Goal: Transaction & Acquisition: Subscribe to service/newsletter

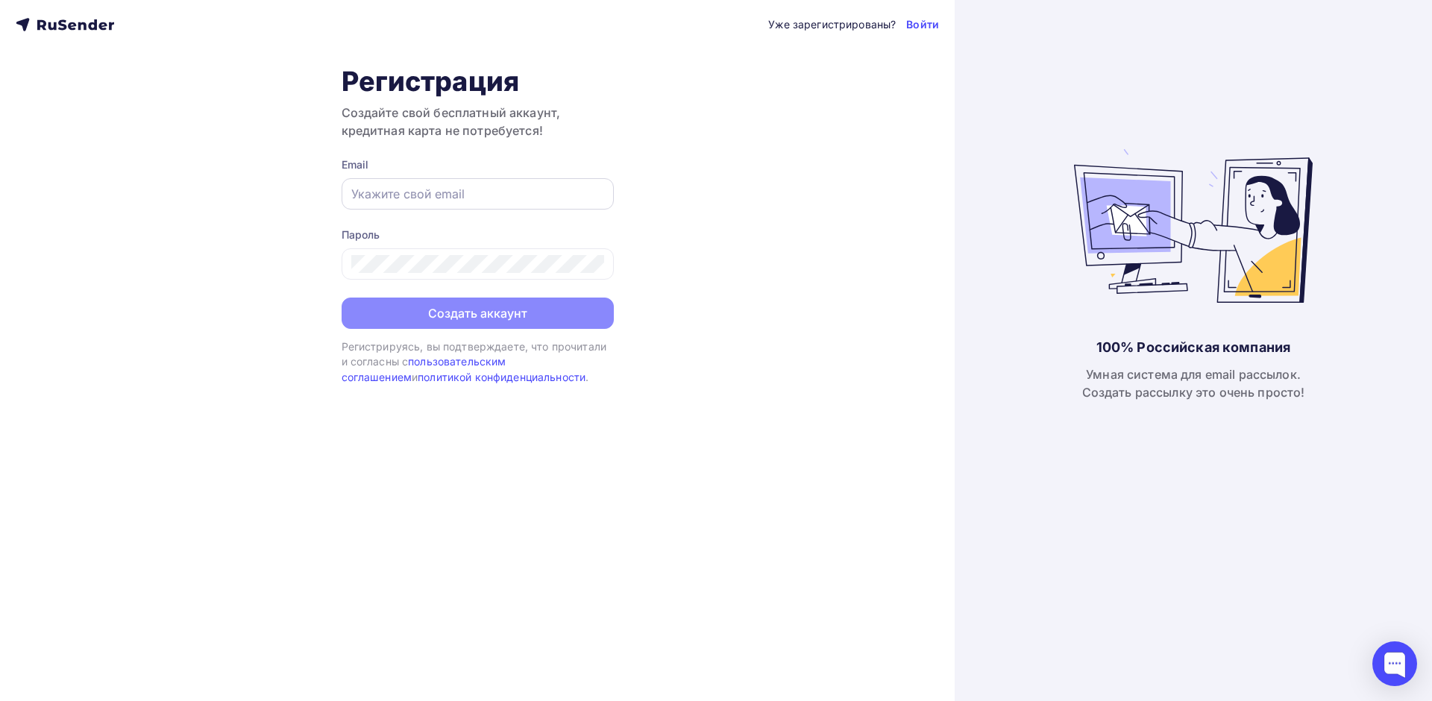
click at [436, 183] on div at bounding box center [478, 193] width 272 height 31
click at [436, 195] on input "text" at bounding box center [477, 194] width 253 height 18
click at [750, 191] on div "Уже зарегистрированы? Войти Регистрация Создайте свой бесплатный аккаунт, креди…" at bounding box center [477, 350] width 955 height 701
click at [528, 187] on input "text" at bounding box center [477, 194] width 253 height 18
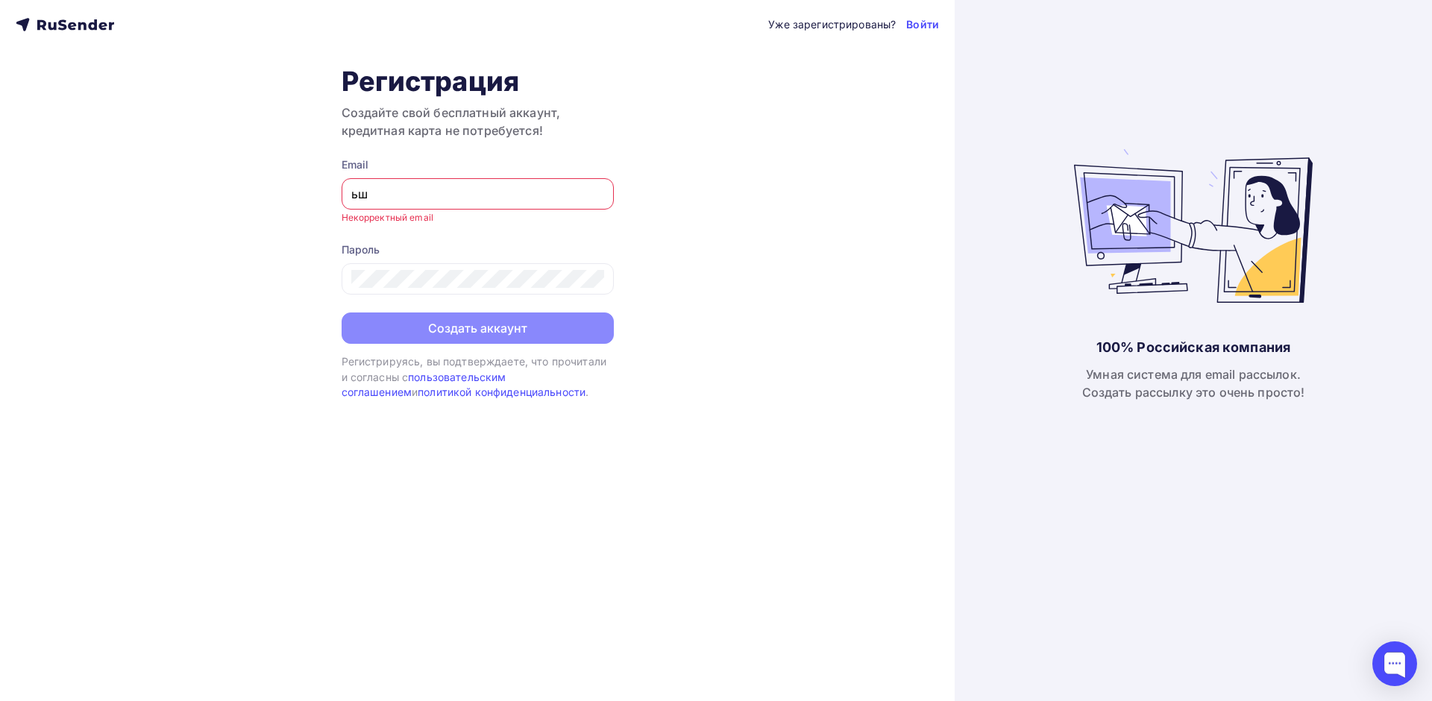
type input "ь"
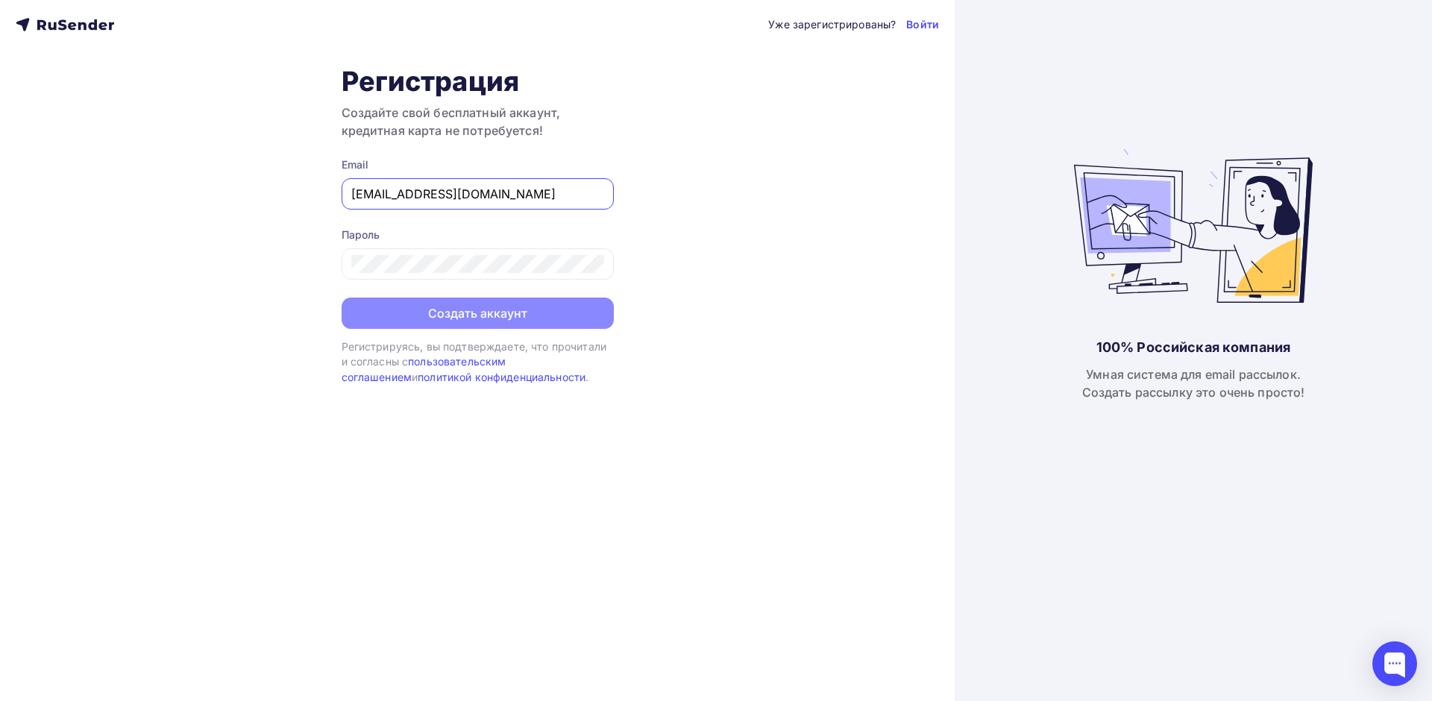
type input "[EMAIL_ADDRESS][DOMAIN_NAME]"
click at [603, 265] on icon at bounding box center [595, 266] width 18 height 18
click at [547, 313] on button "Создать аккаунт" at bounding box center [478, 314] width 272 height 31
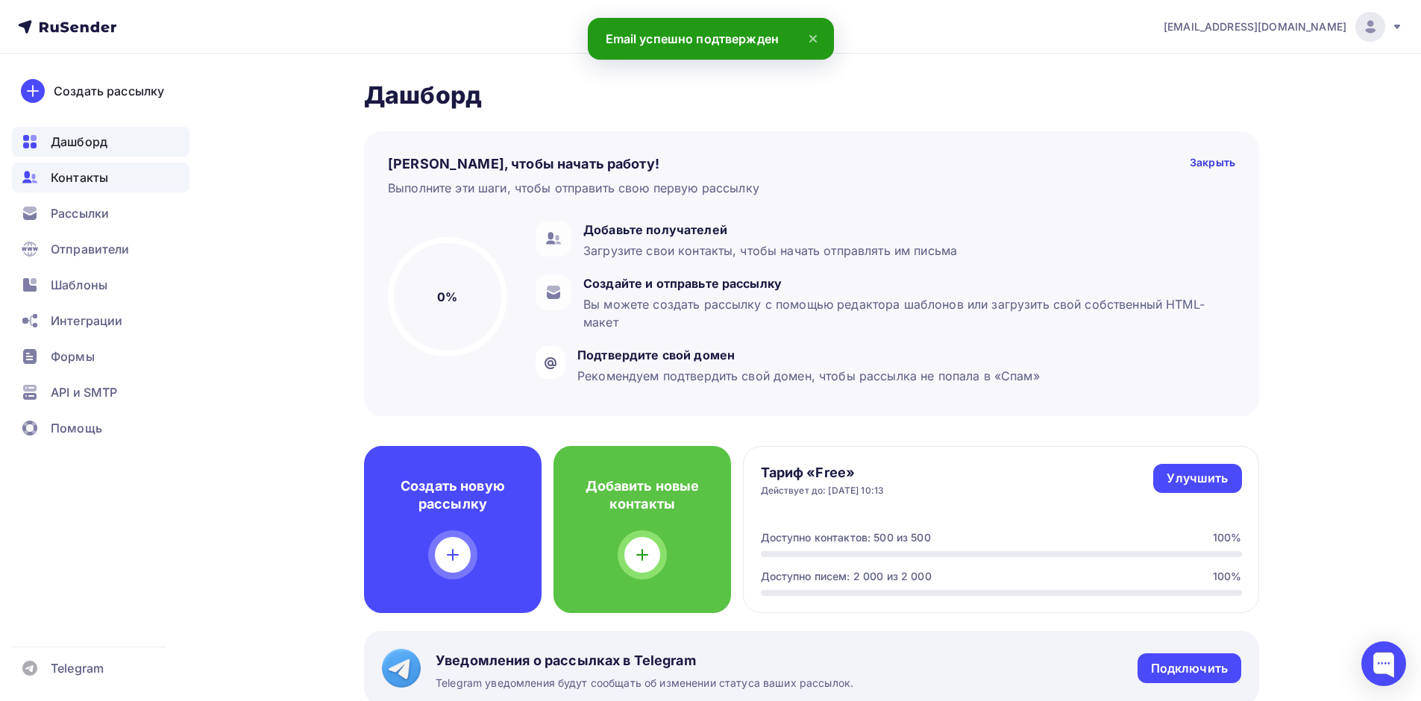
click at [110, 170] on div "Контакты" at bounding box center [101, 178] width 178 height 30
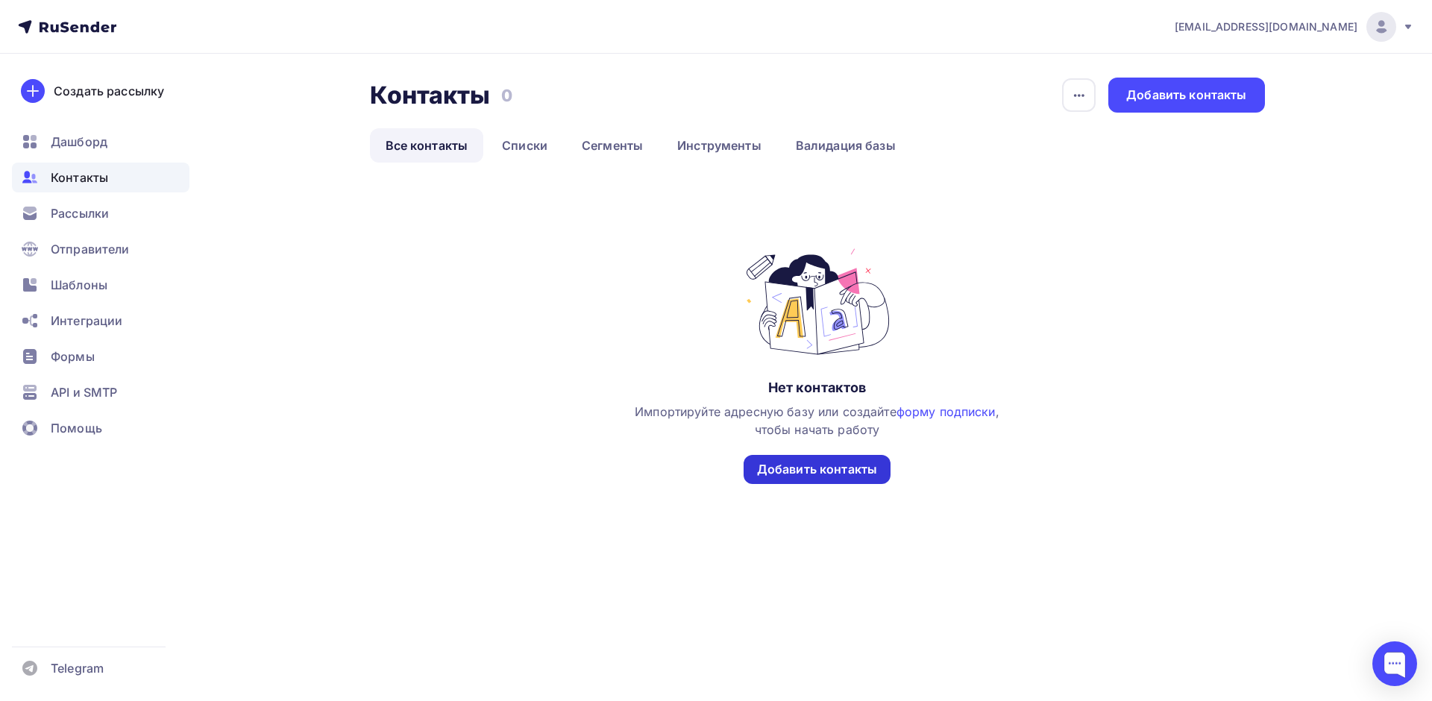
click at [850, 468] on div "Добавить контакты" at bounding box center [817, 469] width 120 height 17
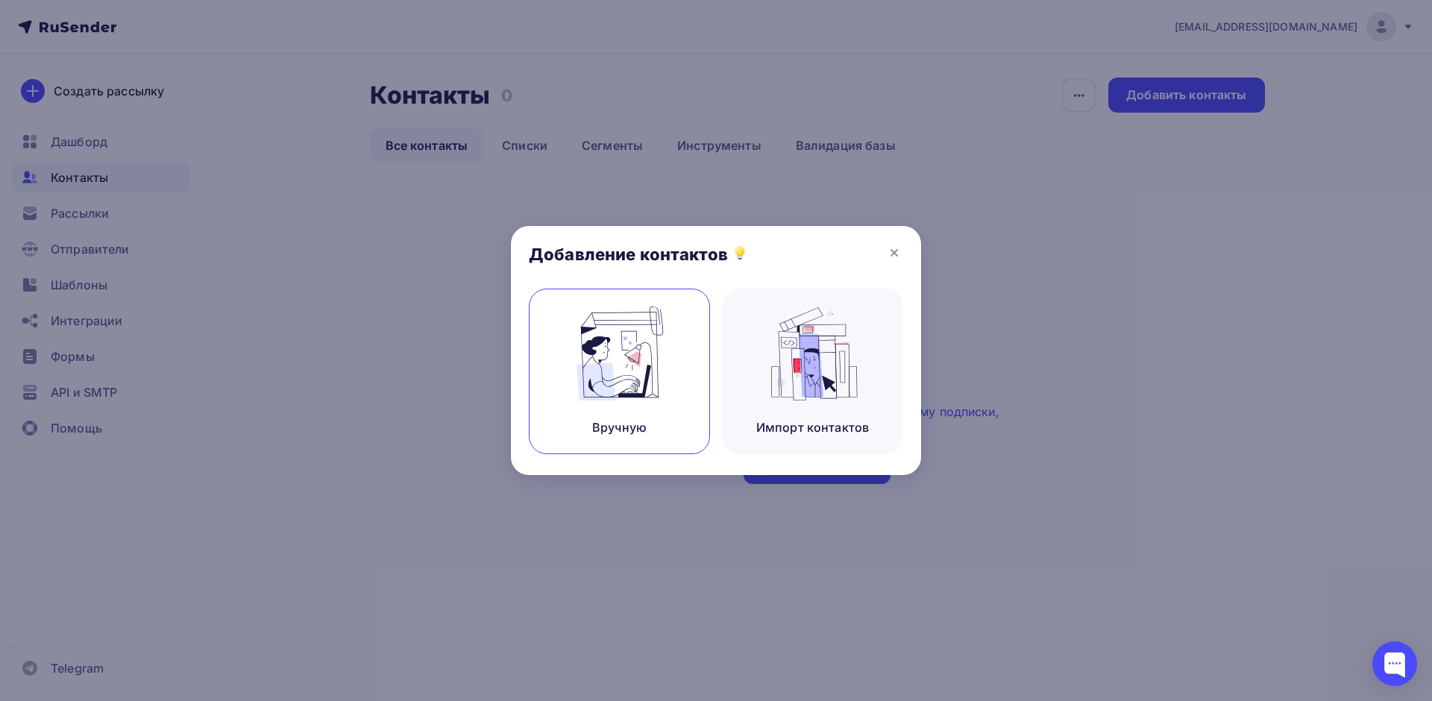
click at [691, 354] on div "Вручную" at bounding box center [619, 372] width 181 height 166
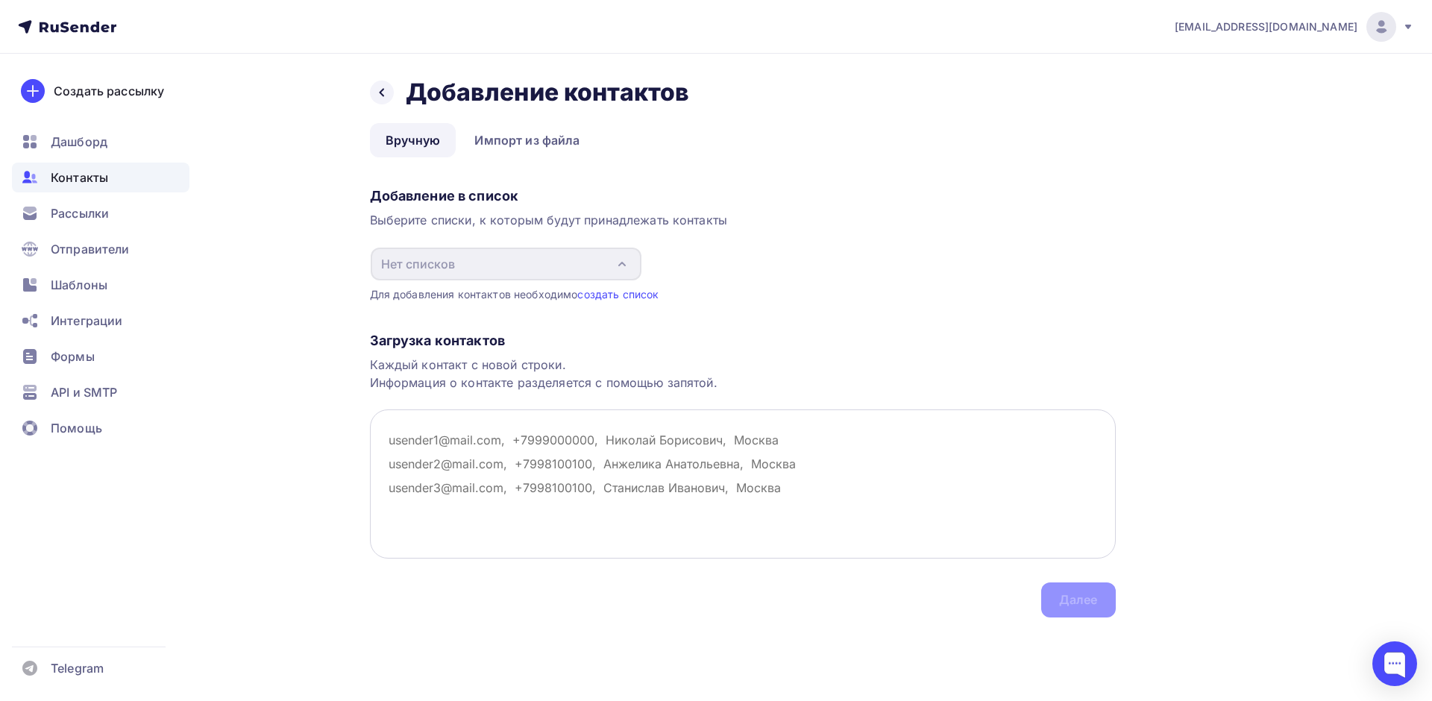
click at [575, 436] on textarea at bounding box center [743, 484] width 746 height 149
click at [375, 99] on div at bounding box center [382, 93] width 24 height 24
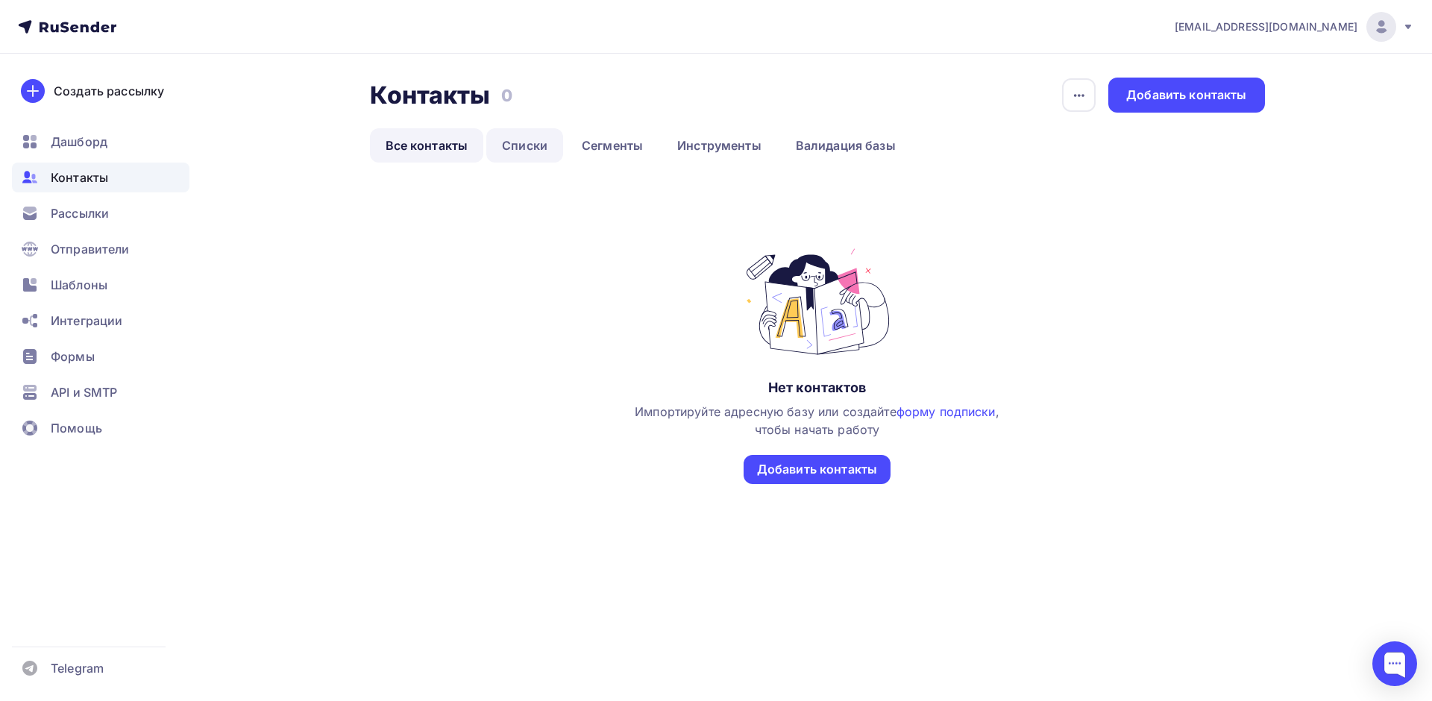
click at [515, 149] on link "Списки" at bounding box center [524, 145] width 77 height 34
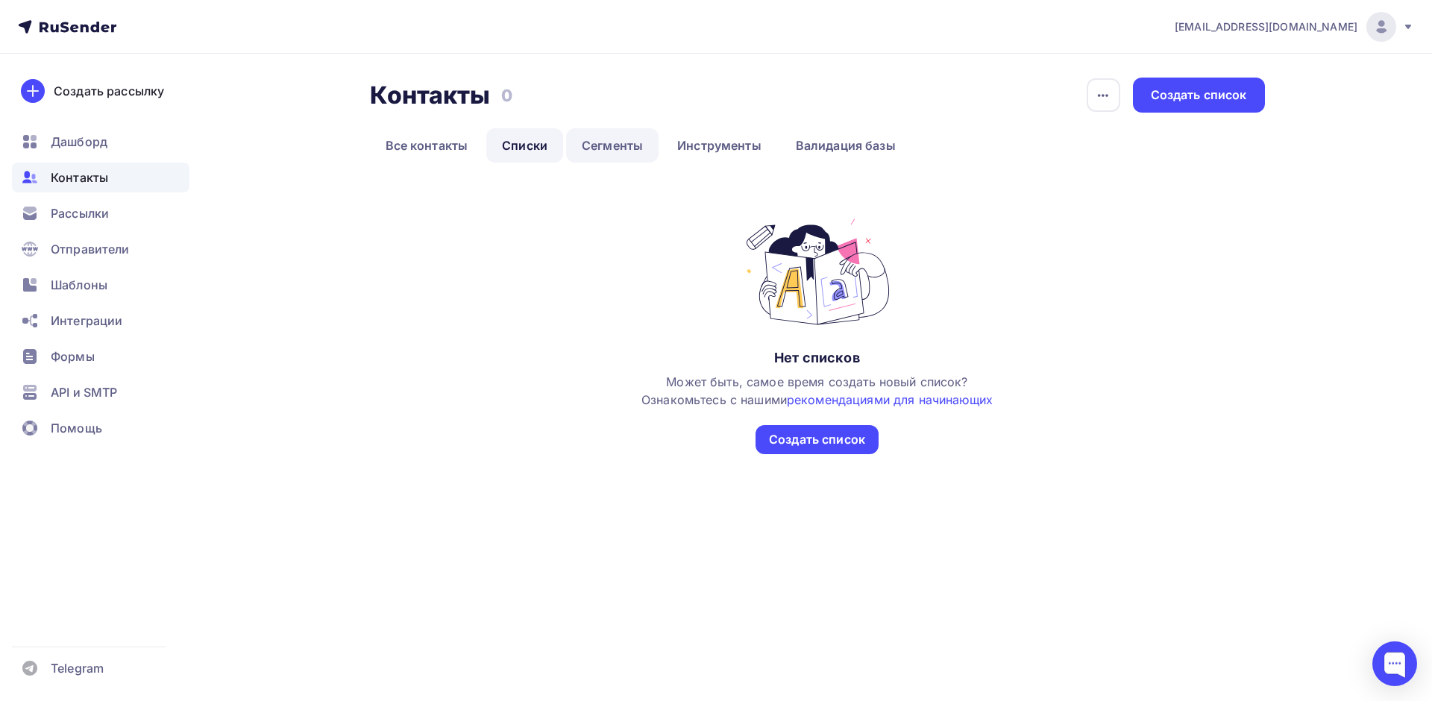
click at [597, 153] on link "Сегменты" at bounding box center [612, 145] width 92 height 34
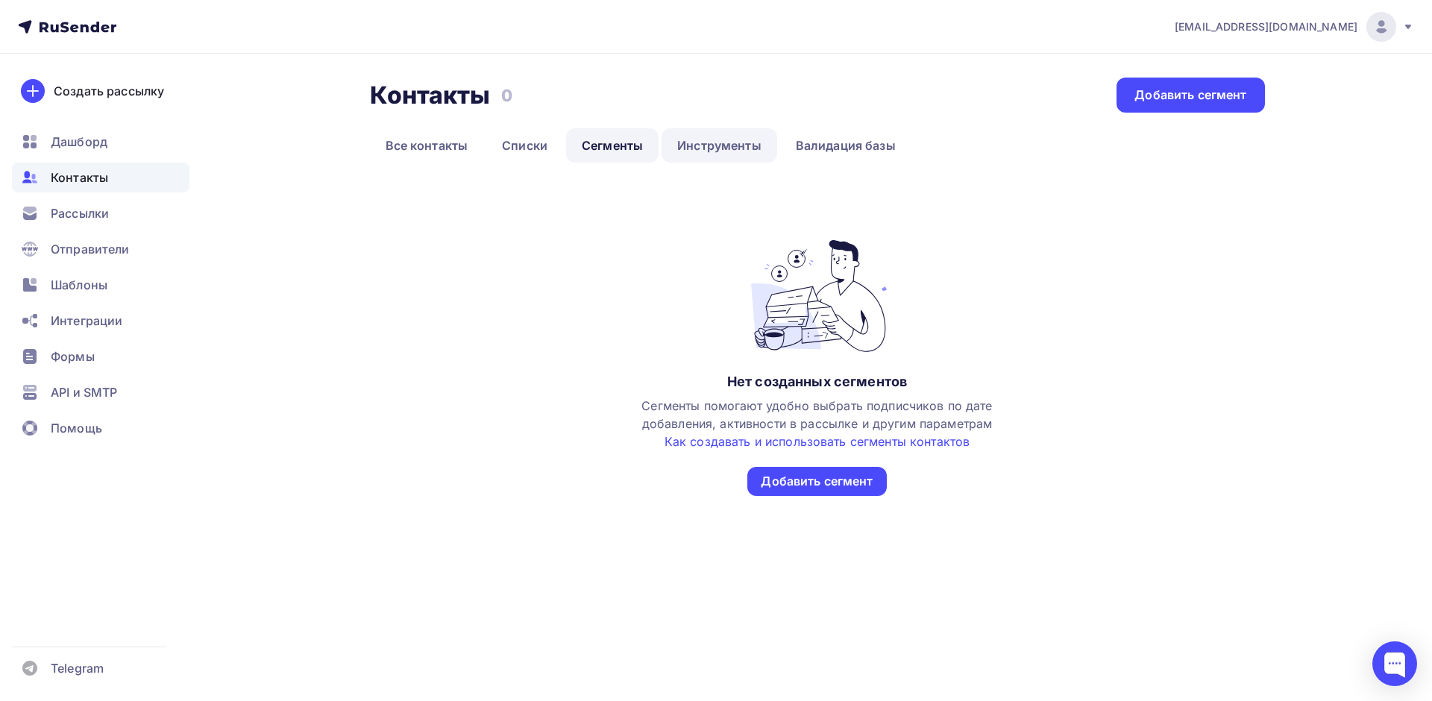
click at [709, 152] on link "Инструменты" at bounding box center [720, 145] width 116 height 34
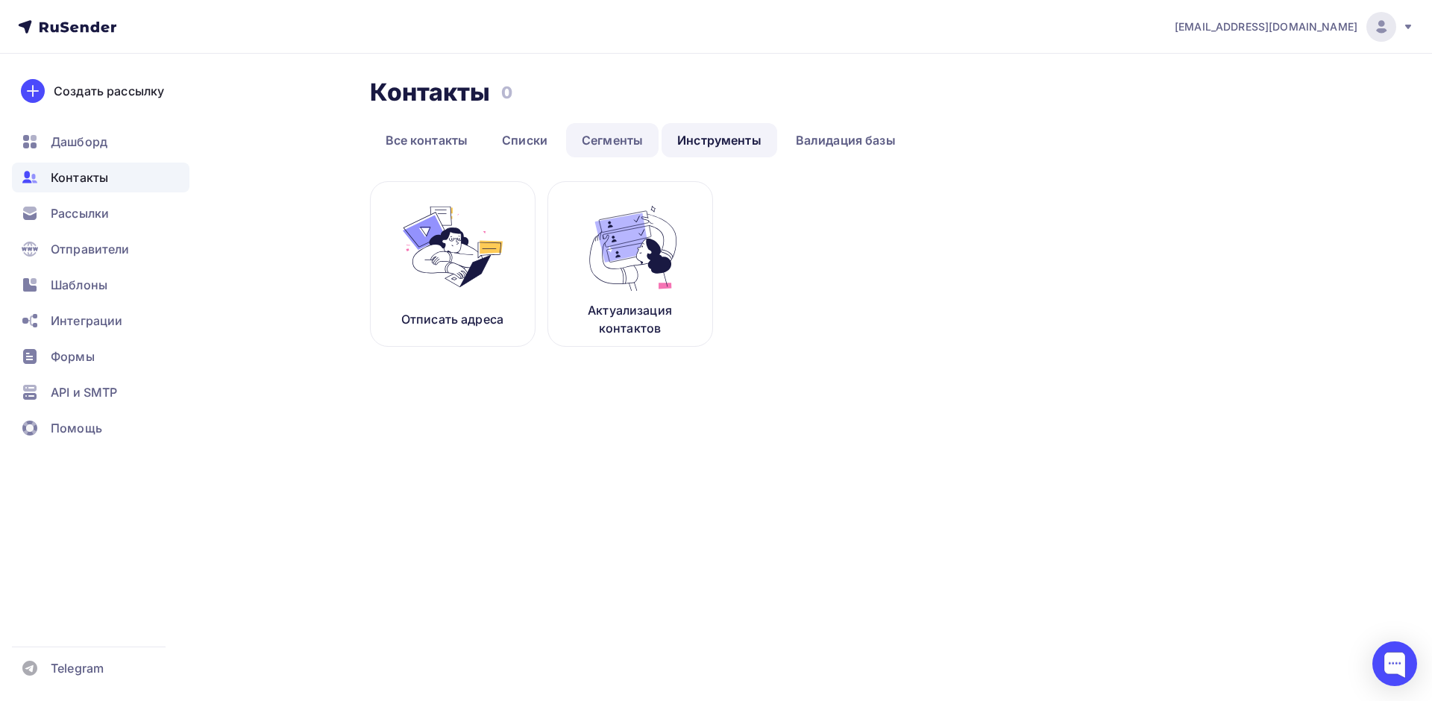
click at [632, 130] on link "Сегменты" at bounding box center [612, 140] width 92 height 34
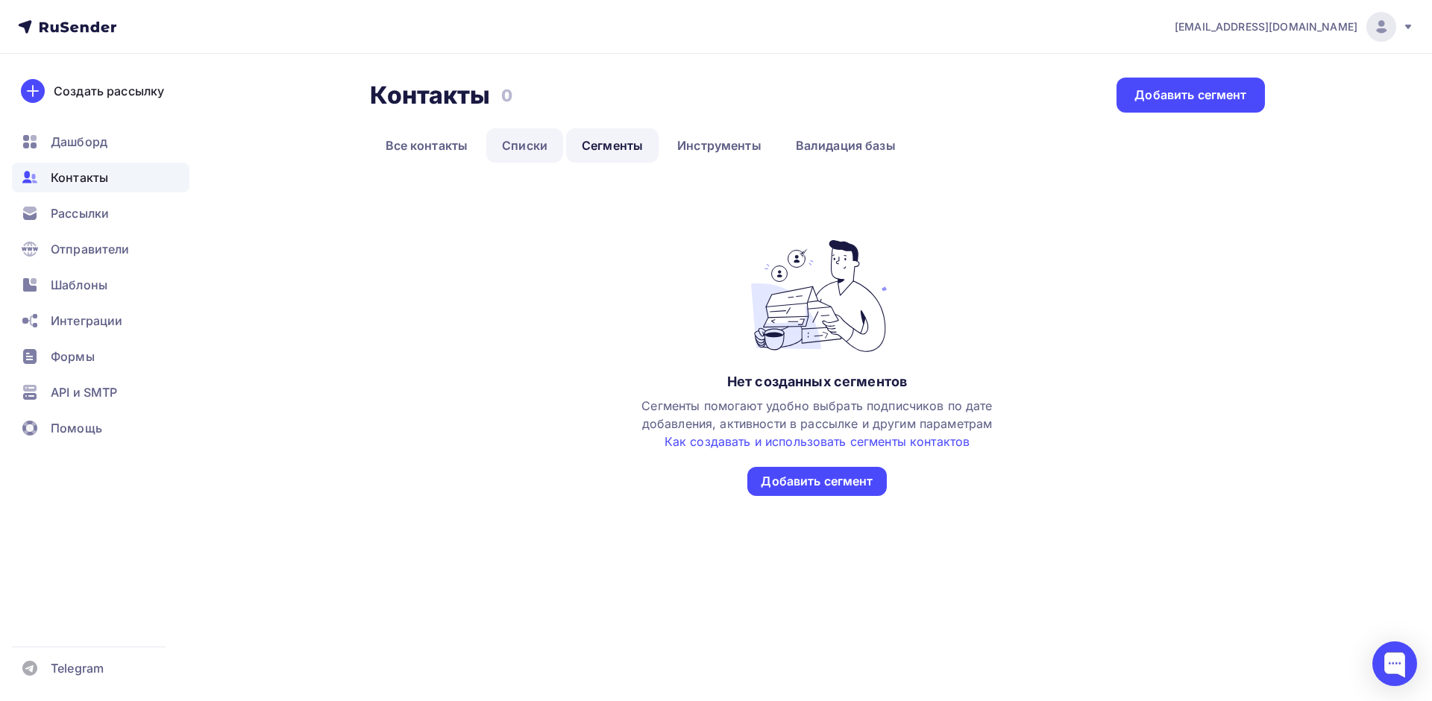
click at [524, 137] on link "Списки" at bounding box center [524, 145] width 77 height 34
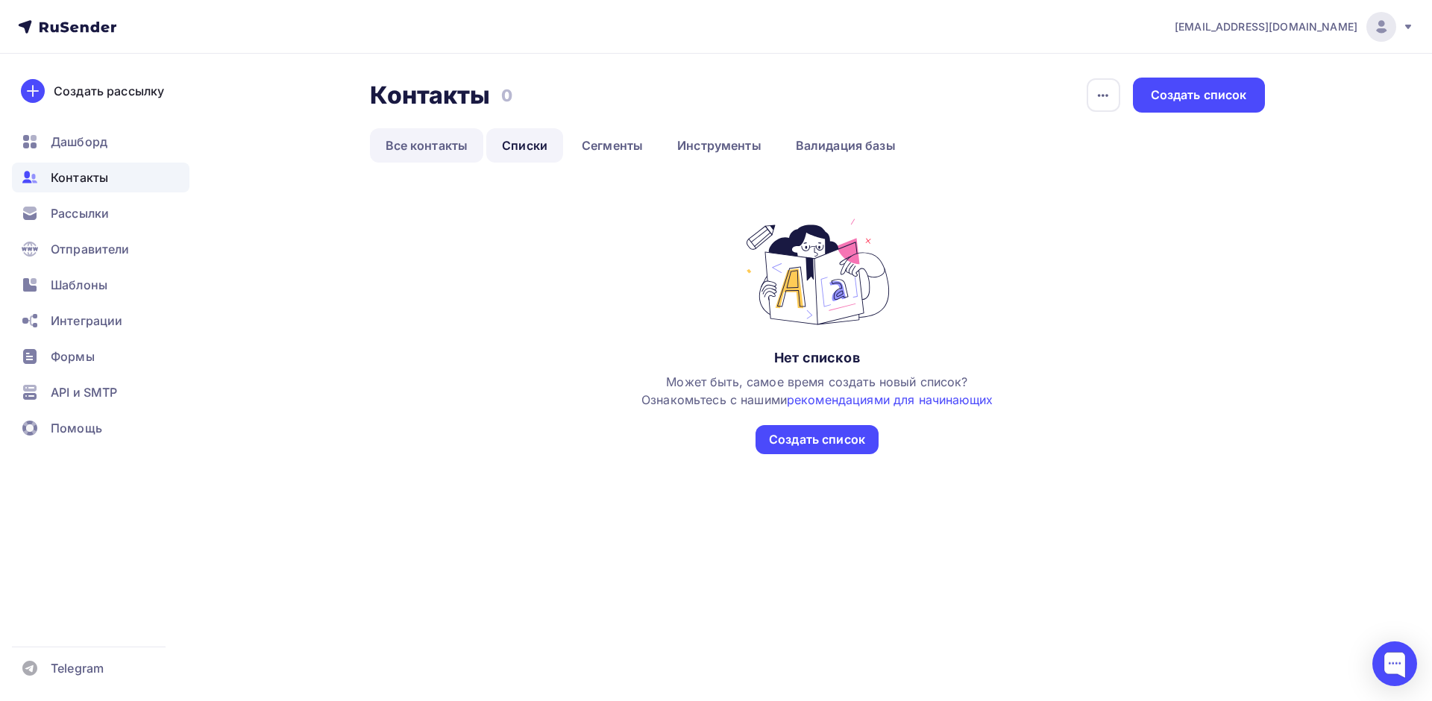
click at [464, 140] on link "Все контакты" at bounding box center [427, 145] width 114 height 34
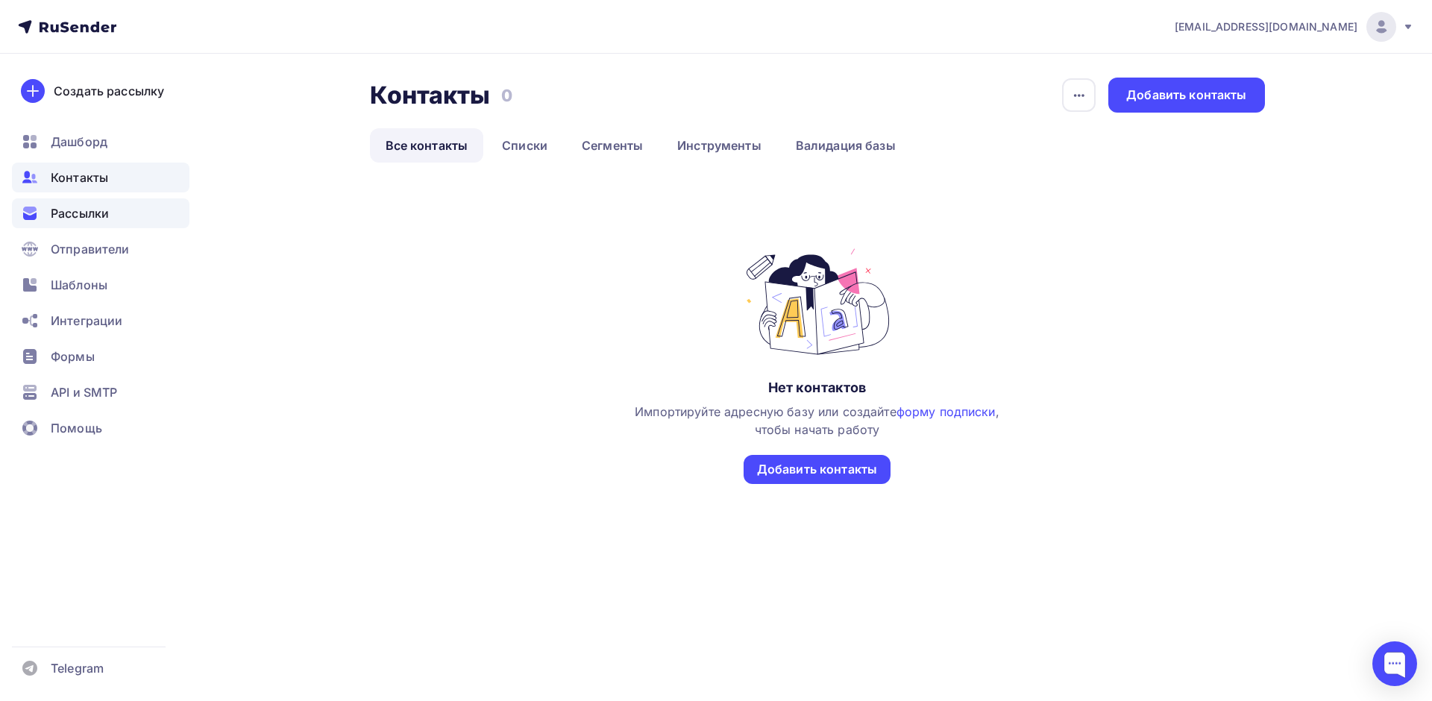
click at [68, 213] on span "Рассылки" at bounding box center [80, 213] width 58 height 18
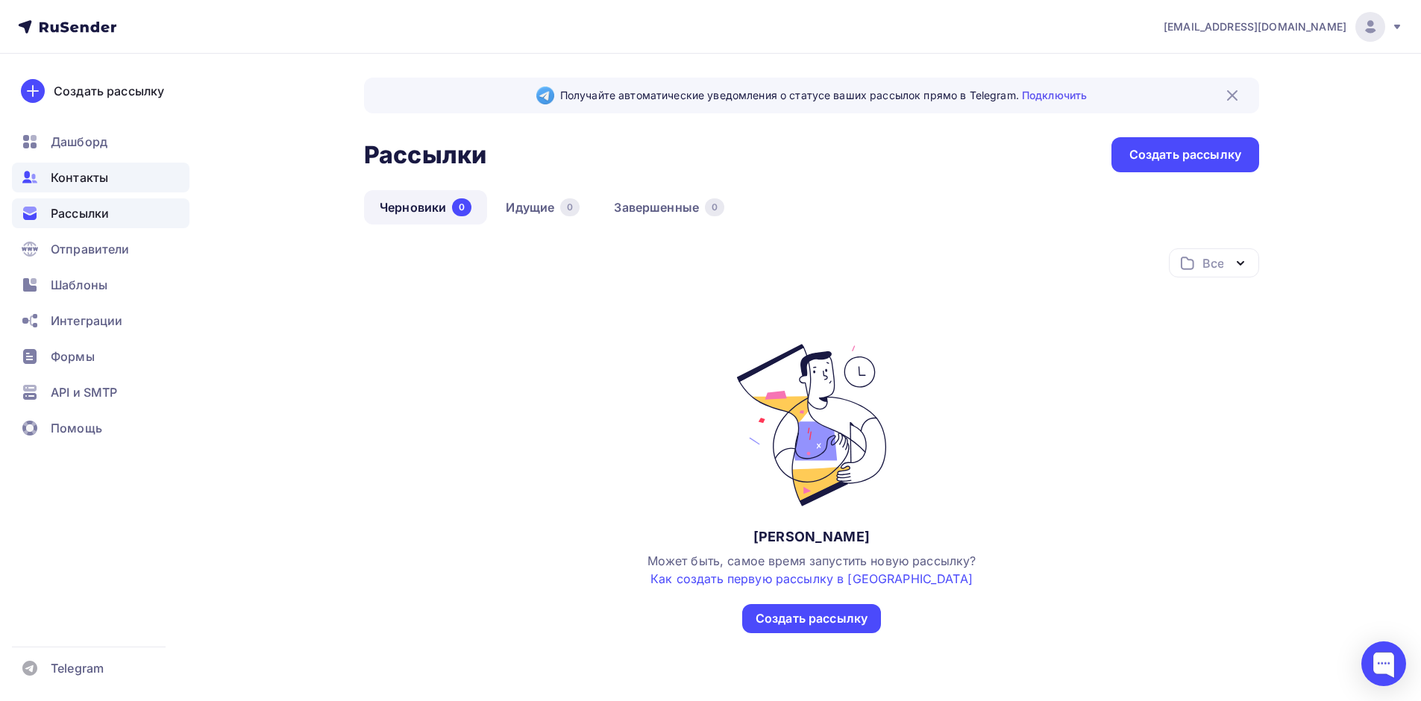
click at [77, 169] on span "Контакты" at bounding box center [79, 178] width 57 height 18
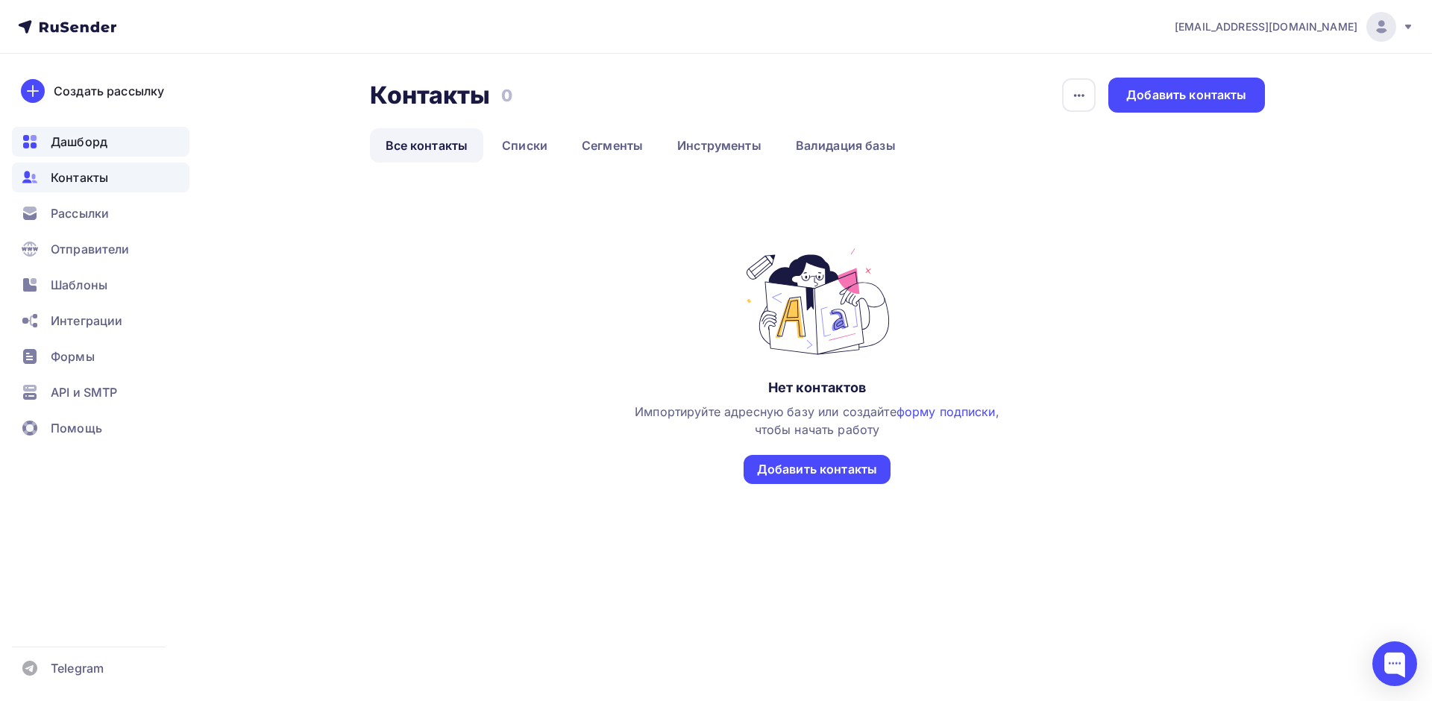
click at [89, 145] on span "Дашборд" at bounding box center [79, 142] width 57 height 18
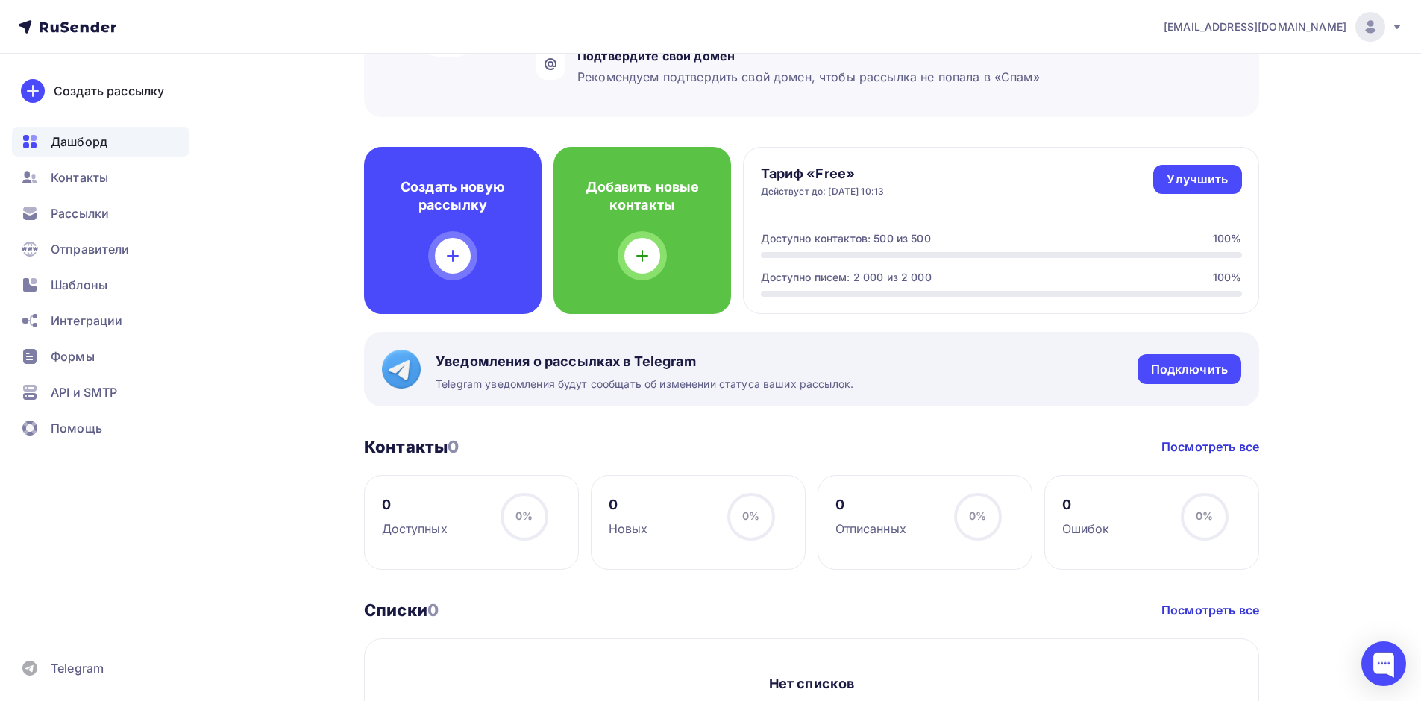
scroll to position [298, 0]
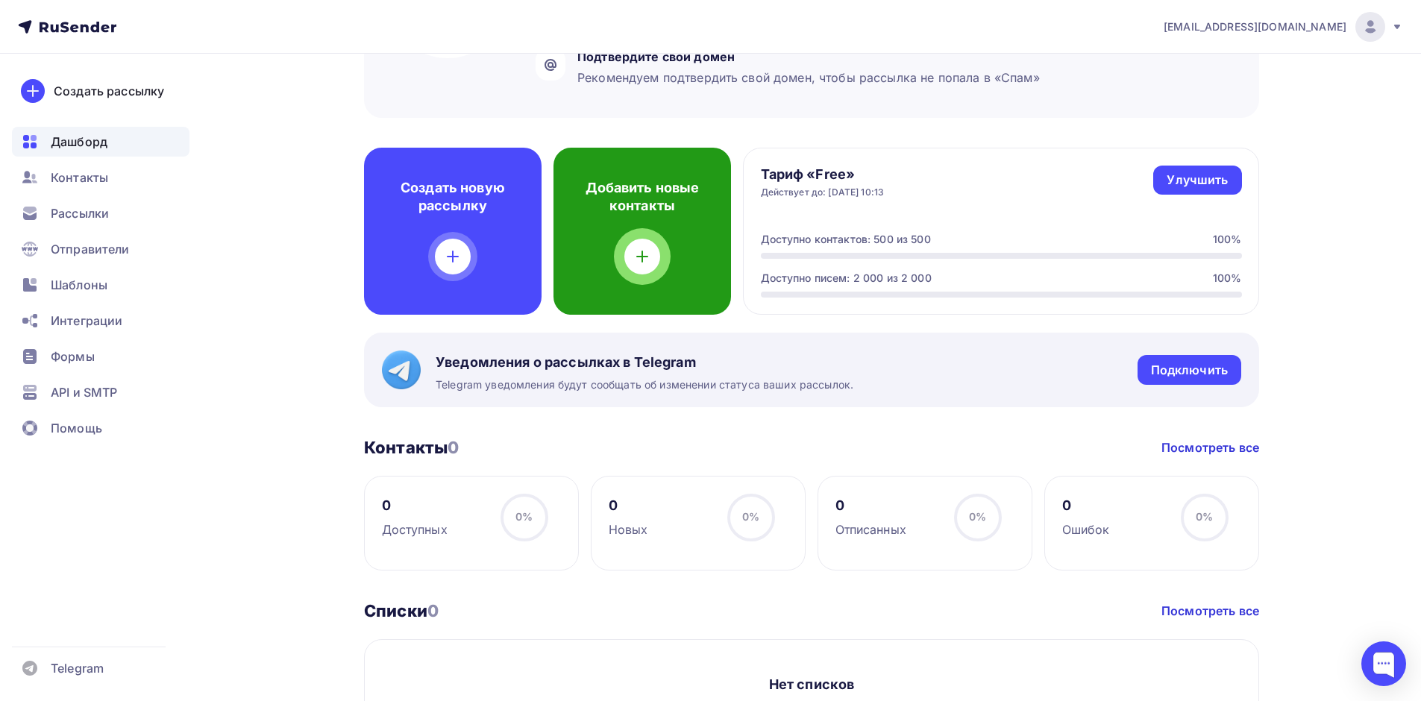
click at [621, 259] on div "Добавить новые контакты" at bounding box center [642, 231] width 178 height 167
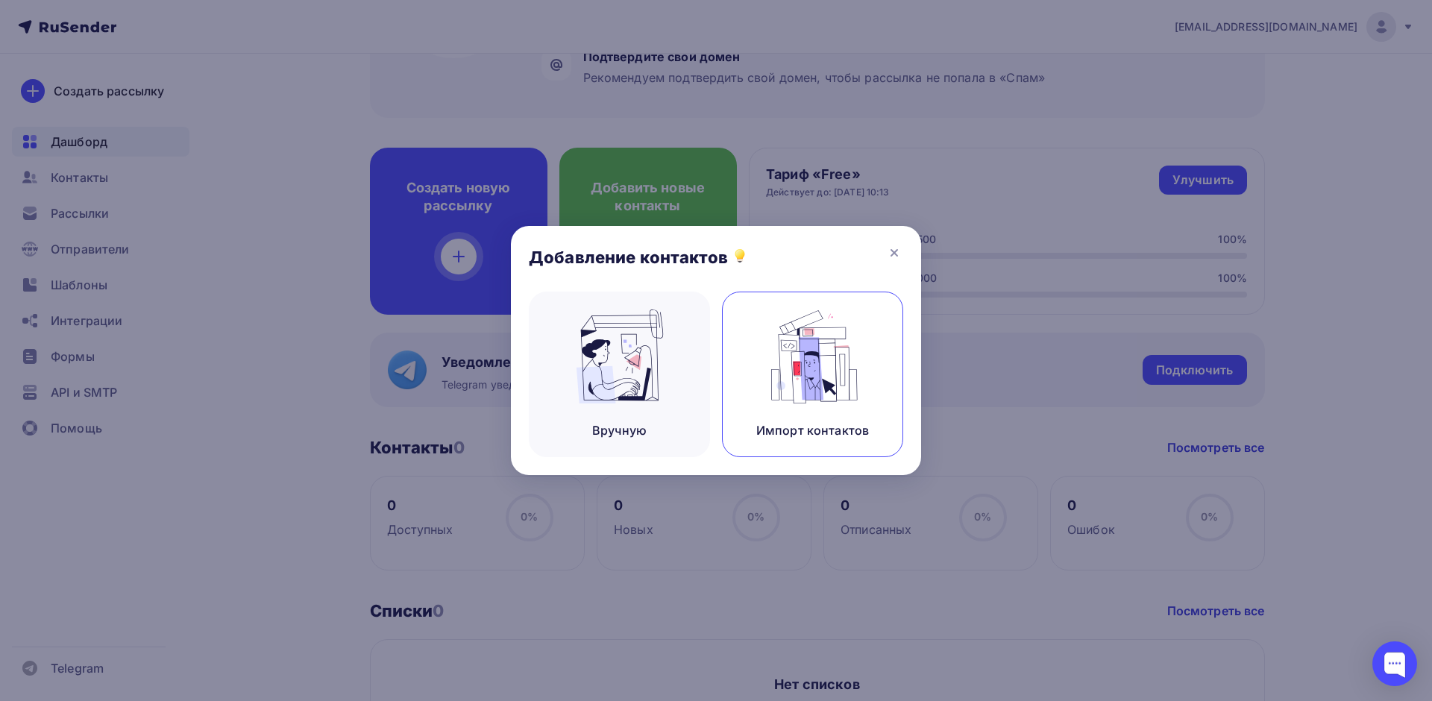
click at [774, 357] on img at bounding box center [813, 357] width 100 height 94
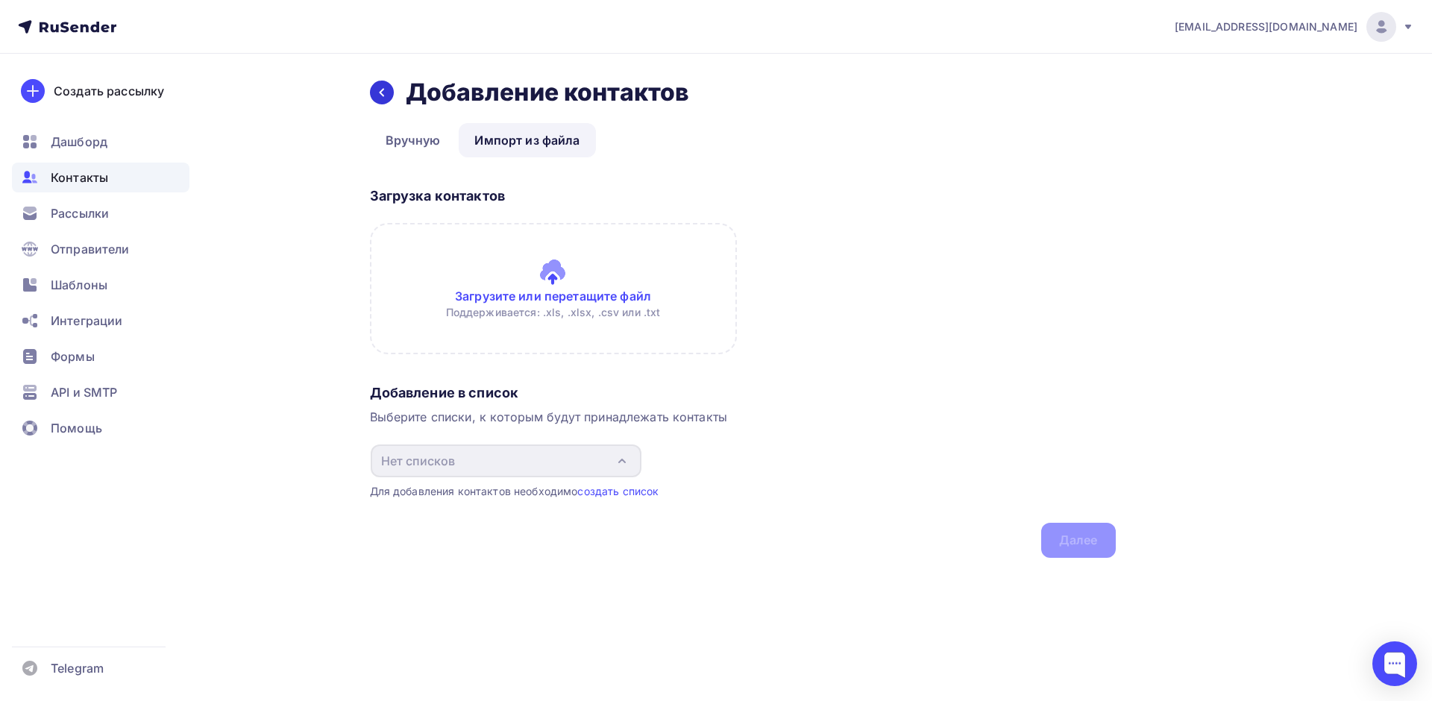
click at [392, 87] on div at bounding box center [382, 93] width 24 height 24
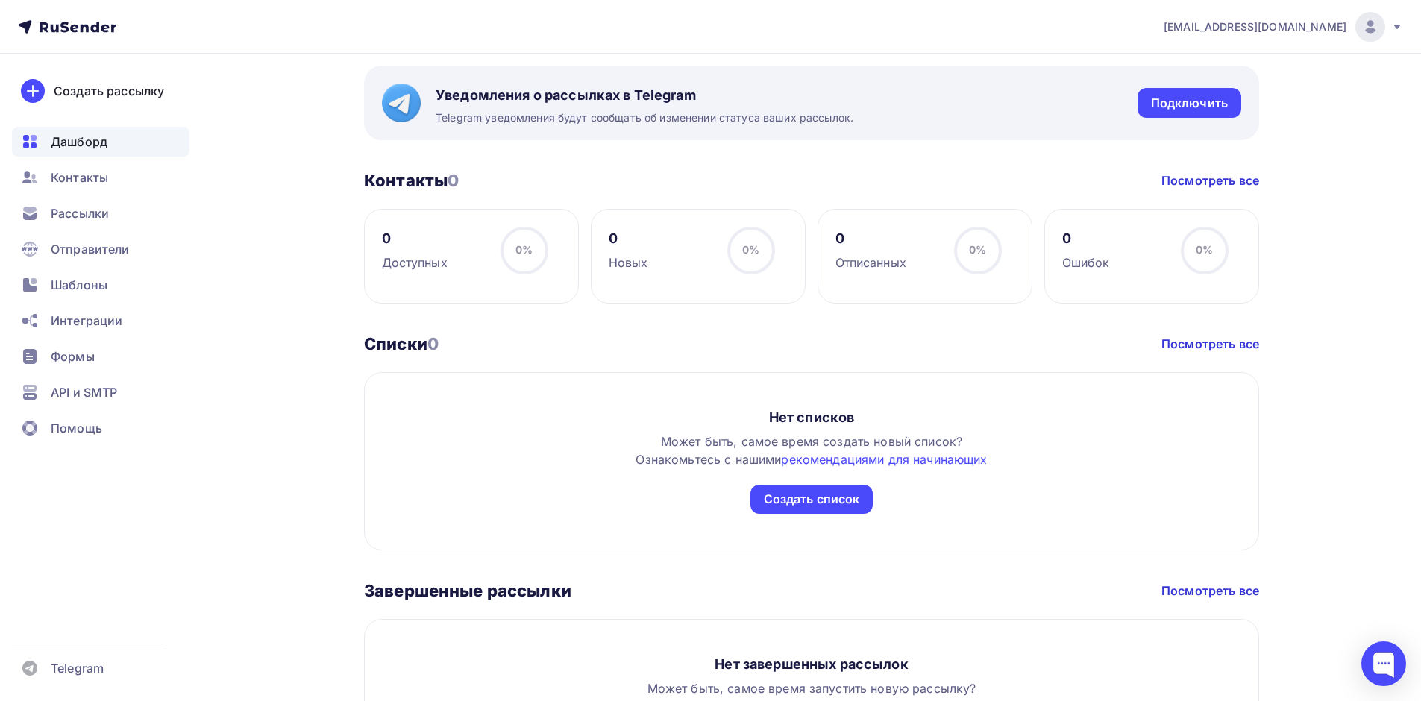
scroll to position [348, 0]
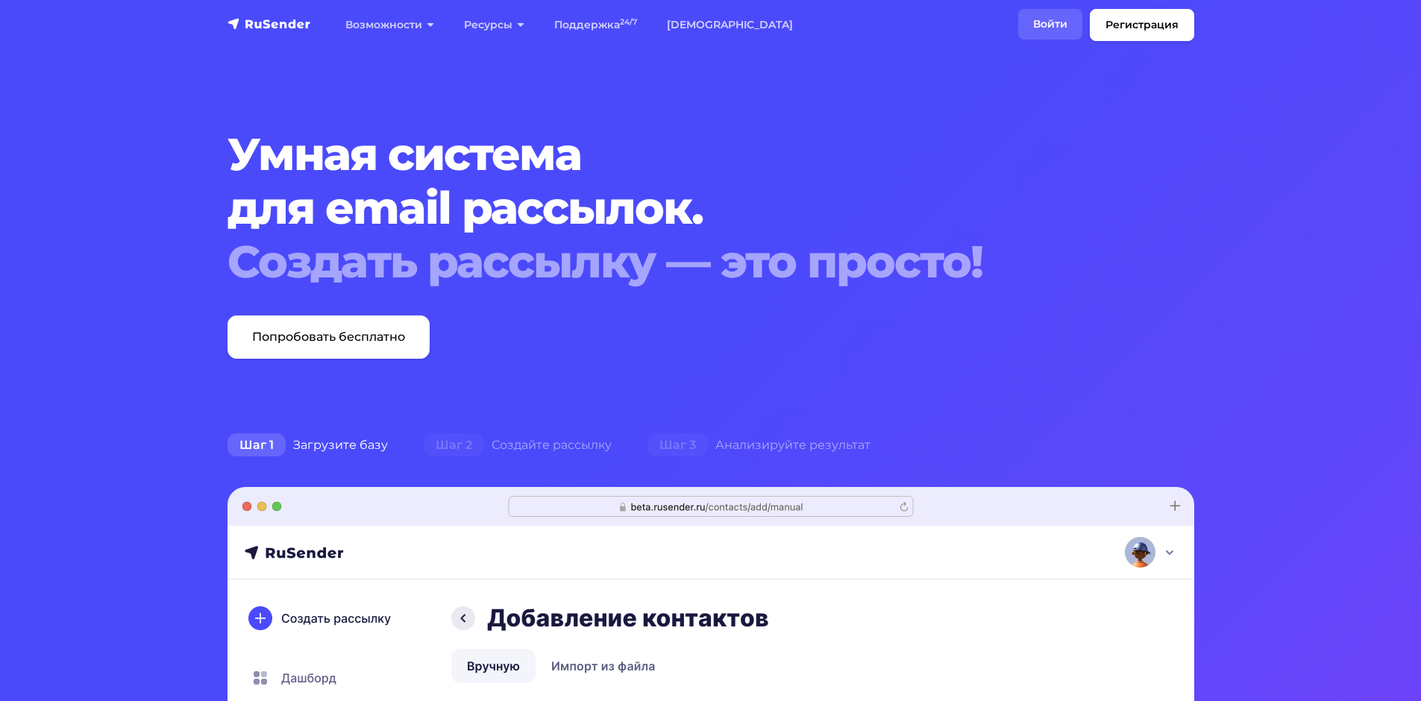
click at [1057, 18] on link "Войти" at bounding box center [1050, 24] width 64 height 31
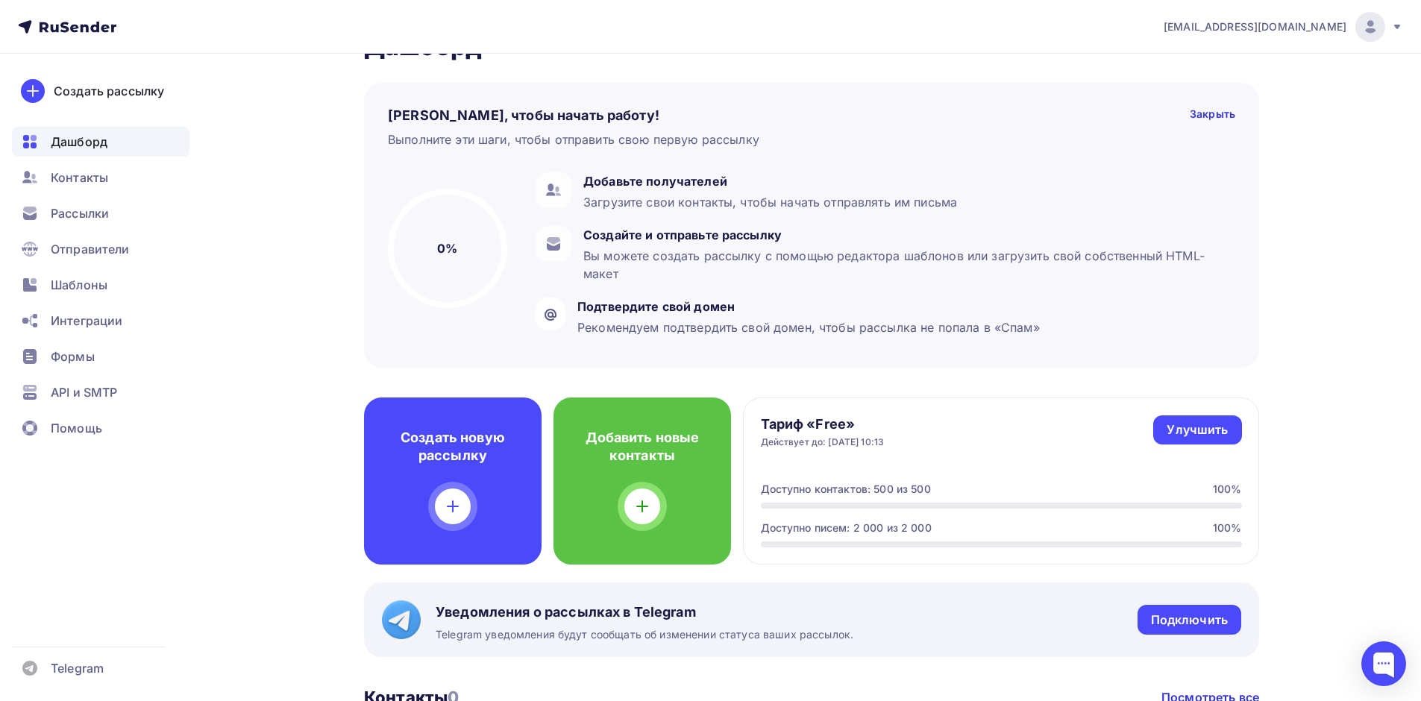
scroll to position [75, 0]
